Goal: Information Seeking & Learning: Learn about a topic

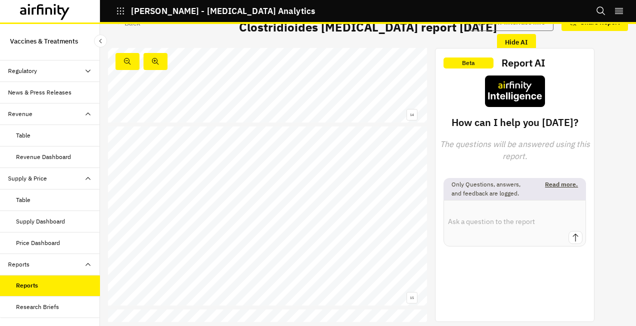
scroll to position [2485, 0]
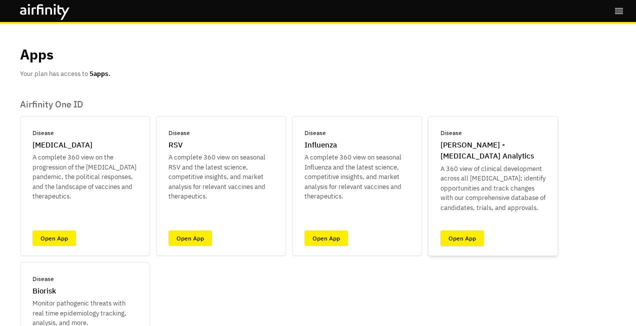
click at [466, 236] on link "Open App" at bounding box center [461, 237] width 43 height 15
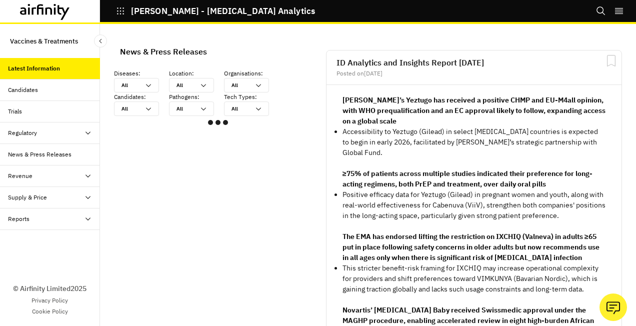
scroll to position [592, 292]
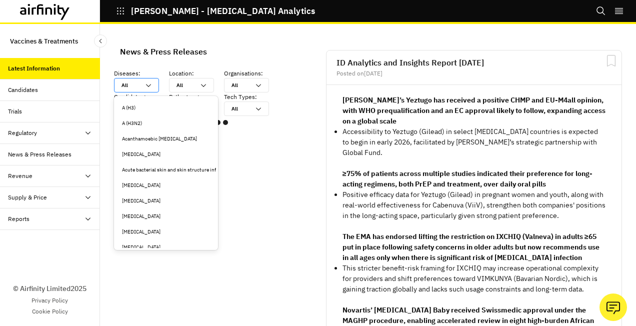
click at [149, 84] on icon at bounding box center [148, 85] width 8 height 8
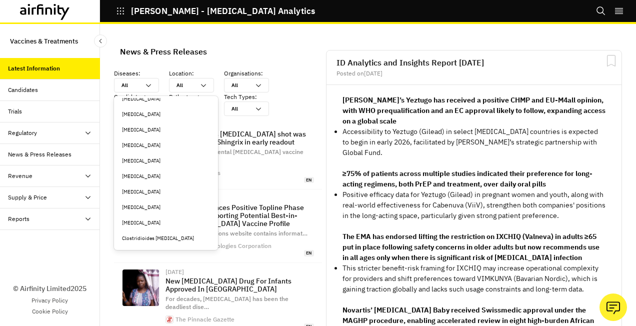
scroll to position [400, 0]
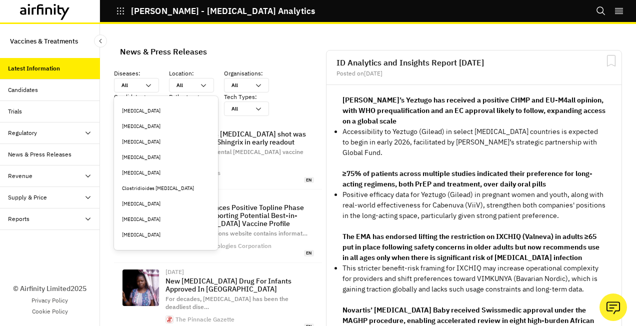
click at [151, 189] on div "Clostridioides difficile" at bounding box center [166, 187] width 88 height 7
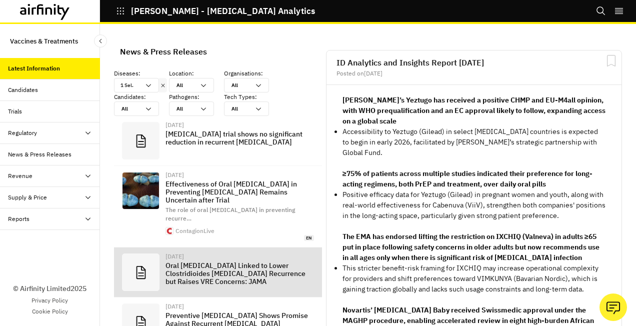
scroll to position [783, 292]
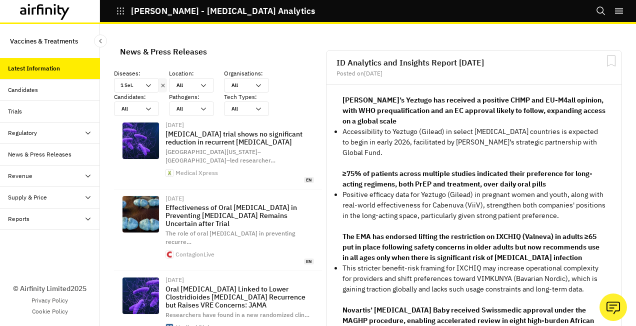
click at [87, 218] on icon at bounding box center [88, 219] width 8 height 8
click at [31, 239] on div "Reports" at bounding box center [26, 240] width 21 height 9
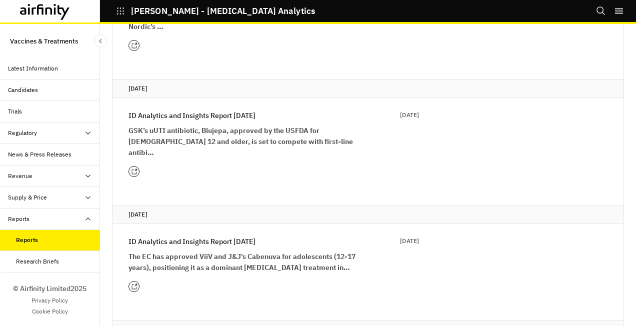
scroll to position [850, 0]
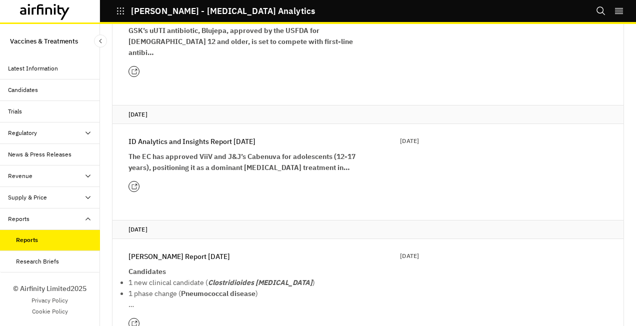
click at [217, 251] on p "[PERSON_NAME] Report [DATE]" at bounding box center [178, 256] width 101 height 11
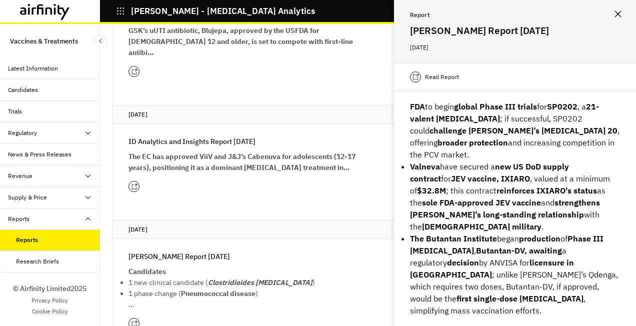
scroll to position [436, 0]
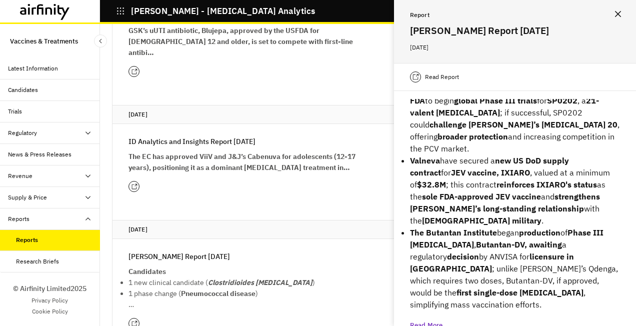
click at [38, 257] on div "Research Briefs" at bounding box center [37, 261] width 43 height 9
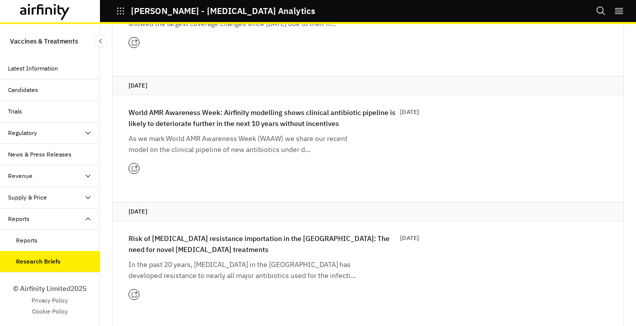
scroll to position [200, 0]
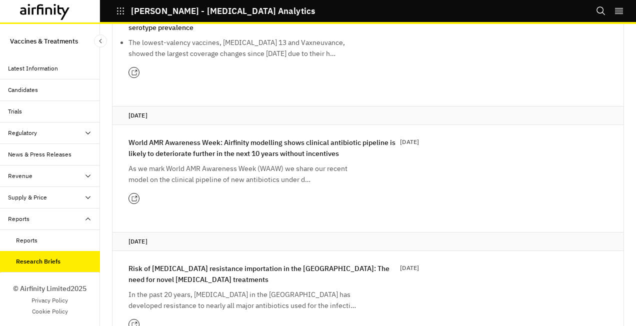
click at [26, 237] on div "Reports" at bounding box center [26, 240] width 21 height 9
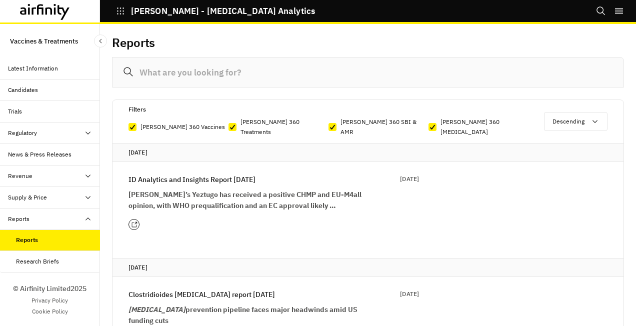
scroll to position [600, 0]
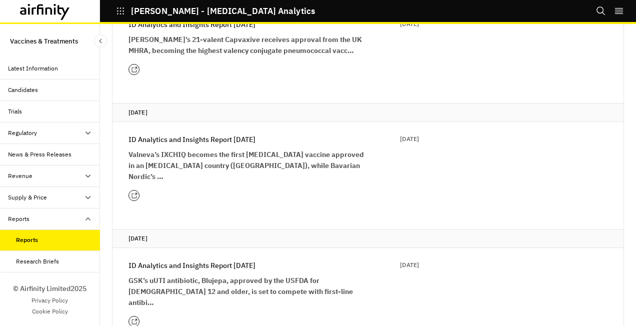
click at [90, 217] on icon at bounding box center [88, 219] width 8 height 8
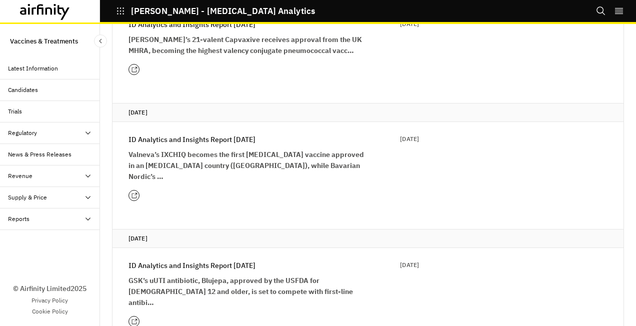
click at [23, 219] on div "Reports" at bounding box center [18, 218] width 21 height 9
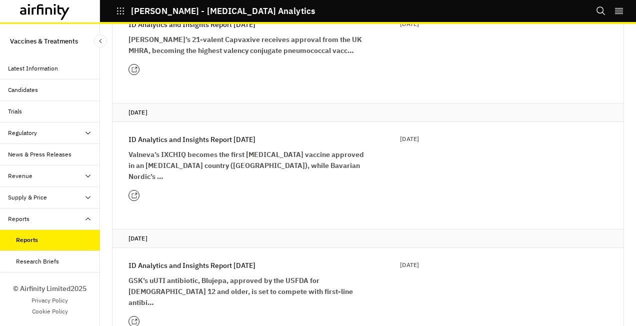
drag, startPoint x: 70, startPoint y: 237, endPoint x: 363, endPoint y: 196, distance: 295.8
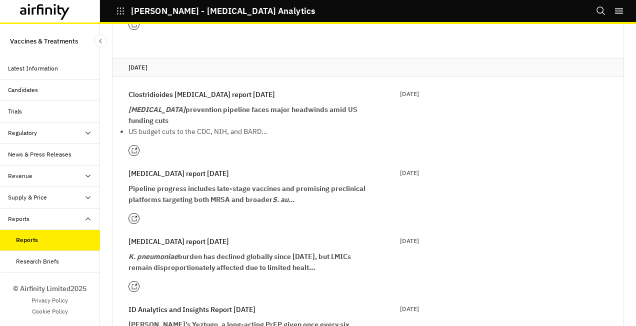
scroll to position [0, 0]
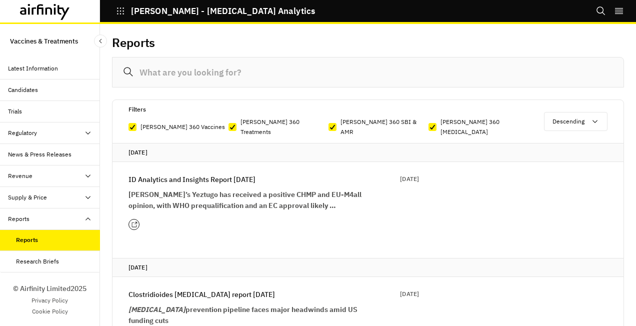
click at [132, 71] on input at bounding box center [368, 72] width 512 height 30
click at [51, 68] on div "Latest Information" at bounding box center [33, 68] width 50 height 9
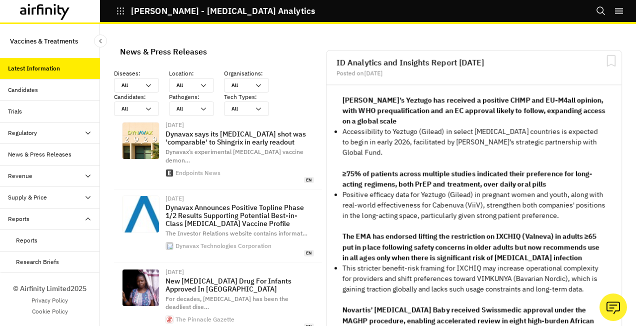
scroll to position [785, 292]
click at [52, 87] on div "Candidates" at bounding box center [54, 89] width 92 height 9
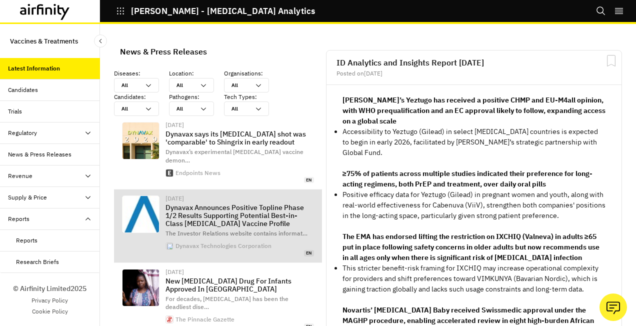
scroll to position [785, 292]
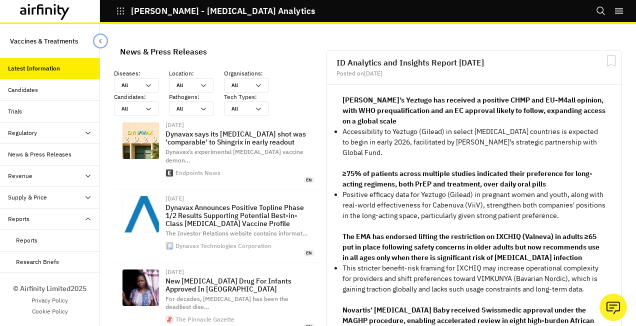
click at [100, 41] on icon "Close Sidebar" at bounding box center [100, 40] width 7 height 7
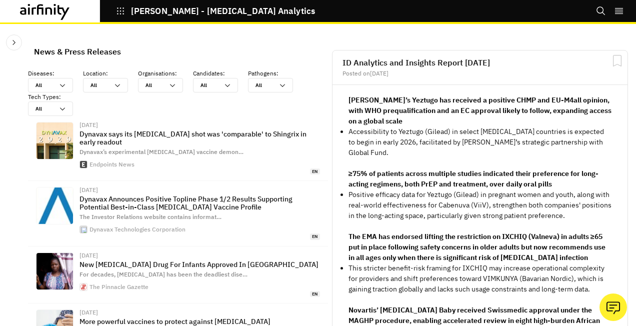
scroll to position [721, 292]
click at [62, 84] on icon at bounding box center [62, 85] width 8 height 8
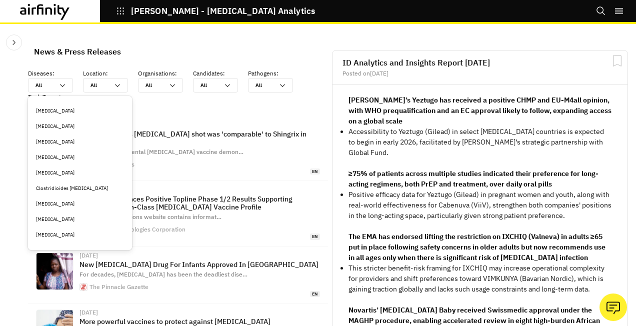
scroll to position [450, 0]
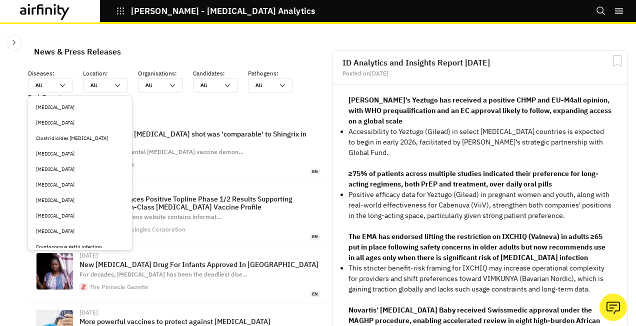
click at [68, 135] on div "Clostridioides [MEDICAL_DATA]" at bounding box center [80, 137] width 88 height 7
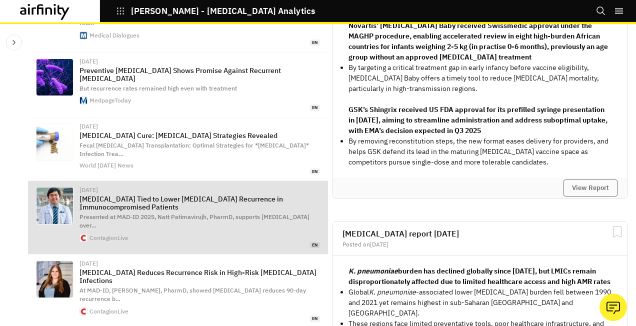
scroll to position [300, 0]
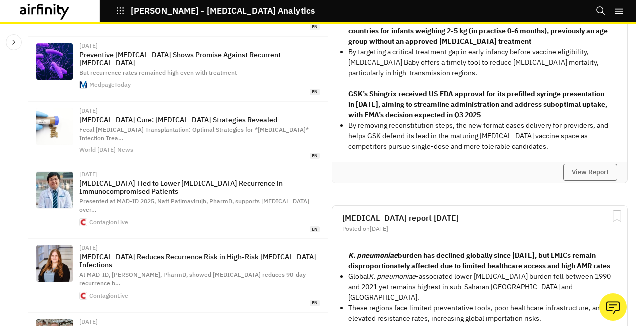
click at [616, 12] on icon "right-menu" at bounding box center [619, 11] width 8 height 6
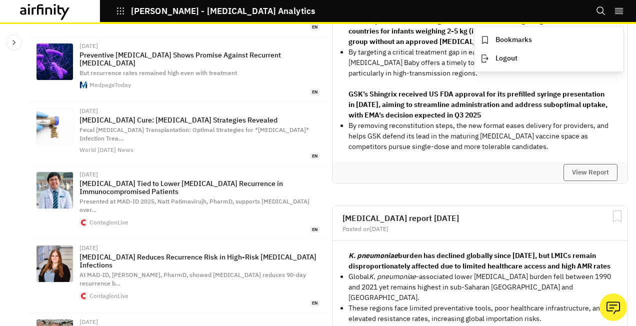
click at [290, 13] on div "IDA - Infectious Disease Analytics Bookmarks Logout" at bounding box center [318, 12] width 636 height 24
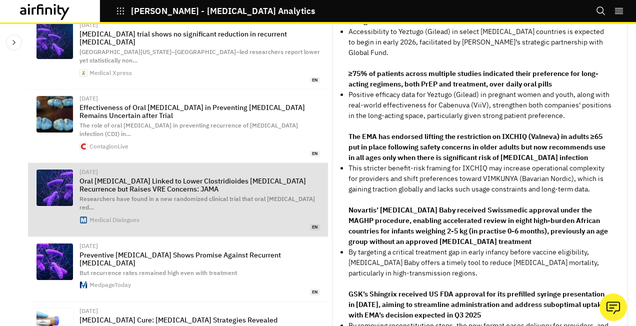
scroll to position [0, 0]
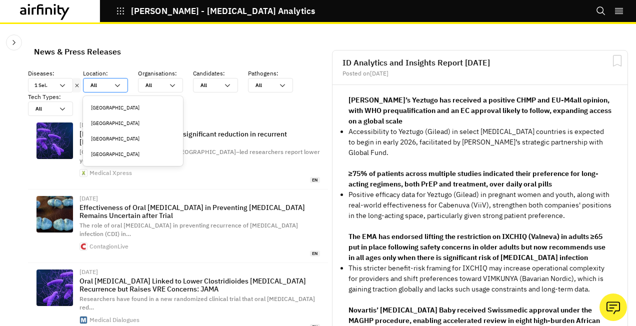
click at [118, 86] on icon at bounding box center [117, 85] width 8 height 8
click at [119, 153] on div "[GEOGRAPHIC_DATA]" at bounding box center [133, 153] width 84 height 7
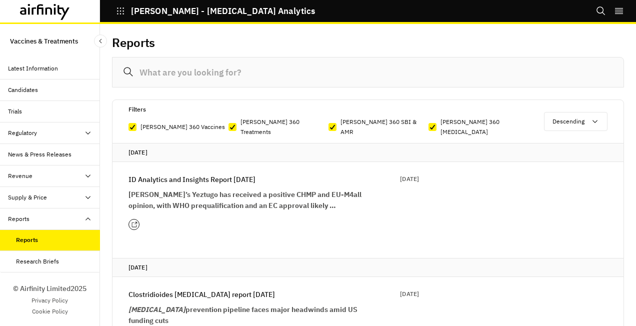
drag, startPoint x: 81, startPoint y: 239, endPoint x: 280, endPoint y: 212, distance: 200.7
click at [280, 219] on div at bounding box center [273, 224] width 290 height 11
click at [137, 226] on div "ID Analytics and Insights Report 5th August 05 Aug 2025 Gilead’s Yeztugo has re…" at bounding box center [265, 202] width 306 height 80
click at [15, 218] on div "Reports" at bounding box center [18, 218] width 21 height 9
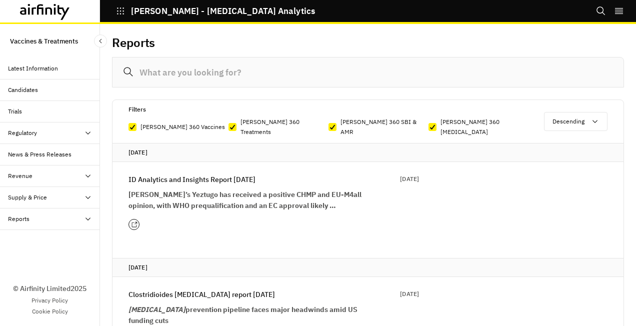
click at [88, 218] on icon at bounding box center [87, 219] width 5 height 3
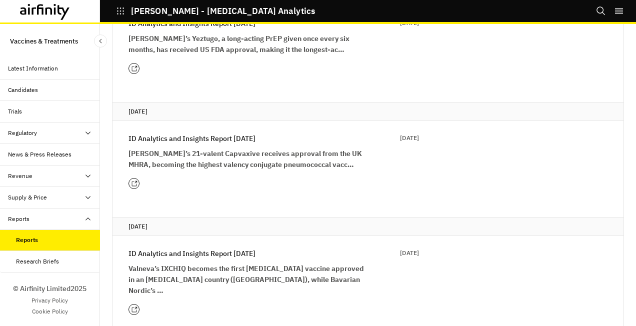
scroll to position [600, 0]
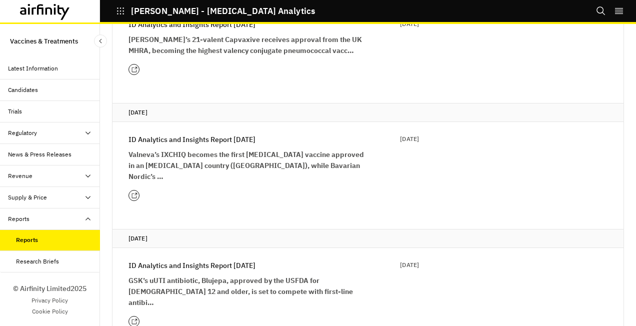
click at [36, 263] on div "Research Briefs" at bounding box center [37, 261] width 43 height 9
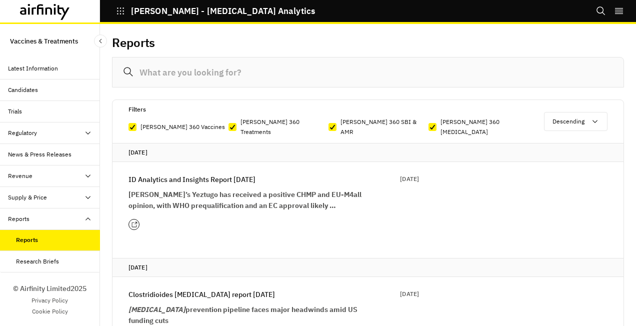
drag, startPoint x: 68, startPoint y: 232, endPoint x: 101, endPoint y: 241, distance: 33.7
click at [69, 232] on div "Reports" at bounding box center [50, 239] width 100 height 21
click at [84, 216] on div at bounding box center [88, 218] width 8 height 9
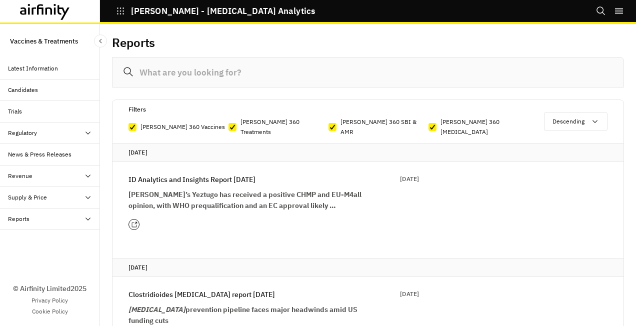
click at [20, 219] on div "Reports" at bounding box center [18, 218] width 21 height 9
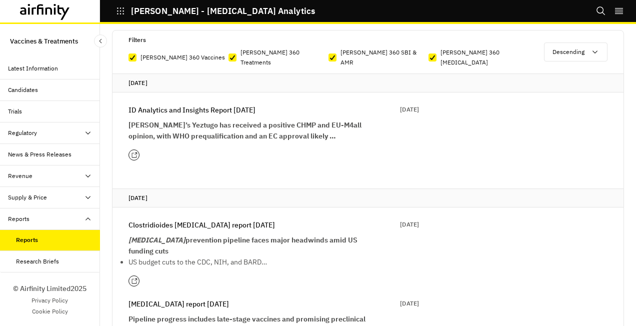
scroll to position [100, 0]
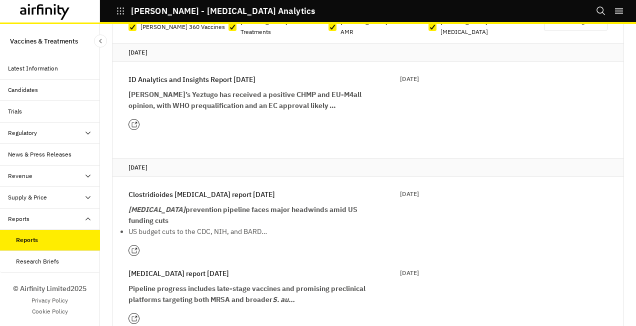
click at [133, 247] on icon at bounding box center [134, 250] width 6 height 6
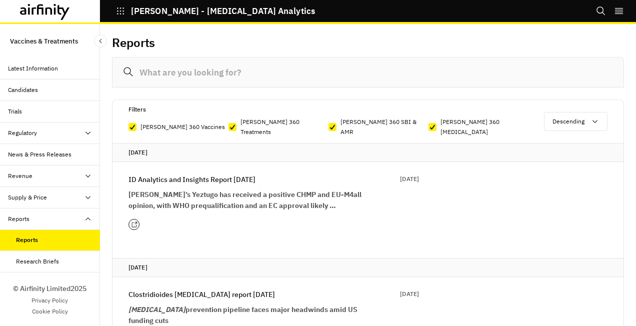
click at [195, 289] on p "Clostridioides [MEDICAL_DATA] report [DATE]" at bounding box center [201, 294] width 146 height 11
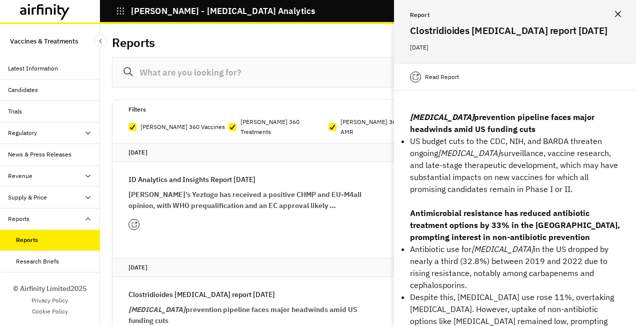
click at [429, 77] on p "Read Report" at bounding box center [442, 77] width 34 height 10
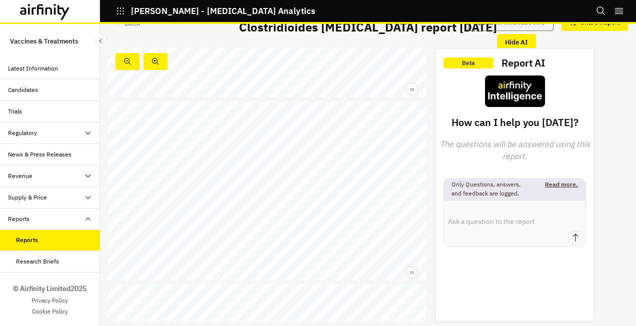
scroll to position [2085, 0]
